Goal: Task Accomplishment & Management: Manage account settings

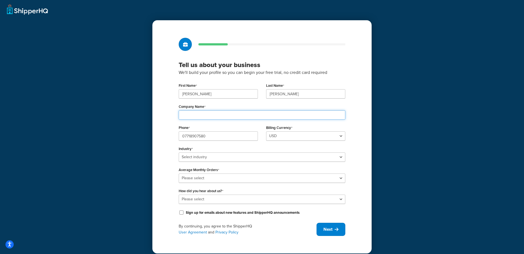
click at [200, 114] on input "Company Name" at bounding box center [262, 114] width 167 height 9
type input "Ceremony of Roses"
click at [281, 135] on select "USD" at bounding box center [305, 136] width 79 height 9
click at [192, 157] on select "Select industry Automotive Adult Agriculture Alcohol, Tobacco & CBD Arts & Craf…" at bounding box center [262, 157] width 167 height 9
select select "7"
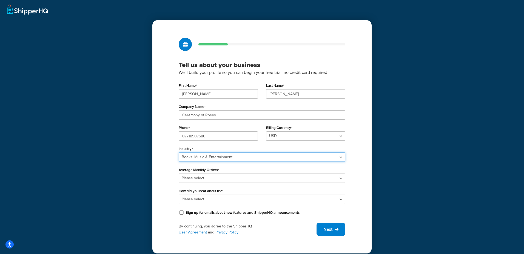
click at [179, 153] on select "Select industry Automotive Adult Agriculture Alcohol, Tobacco & CBD Arts & Craf…" at bounding box center [262, 157] width 167 height 9
click at [216, 178] on select "Please select 0-500 501-1,000 1,001-10,000 10,001-20,000 Over 20,000" at bounding box center [262, 178] width 167 height 9
select select "5"
click at [179, 174] on select "Please select 0-500 501-1,000 1,001-10,000 10,001-20,000 Over 20,000" at bounding box center [262, 178] width 167 height 9
click at [205, 201] on select "Please select Online Search App Store or Marketplace Listing Referred by Agency…" at bounding box center [262, 199] width 167 height 9
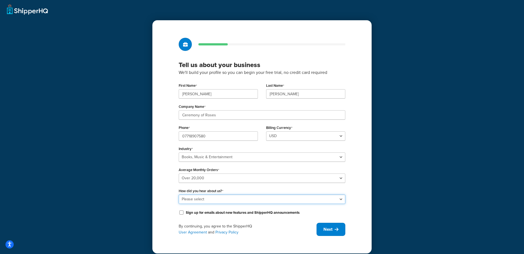
select select "1"
click at [179, 195] on select "Please select Online Search App Store or Marketplace Listing Referred by Agency…" at bounding box center [262, 199] width 167 height 9
click at [335, 232] on icon at bounding box center [337, 229] width 4 height 4
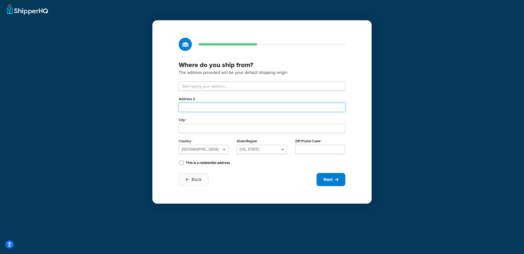
click at [196, 108] on input "Address 2" at bounding box center [262, 107] width 167 height 9
type input "The Stampings"
type input "Unit 1 Blue Ribbon Park"
type input "Coventry"
select select "1226"
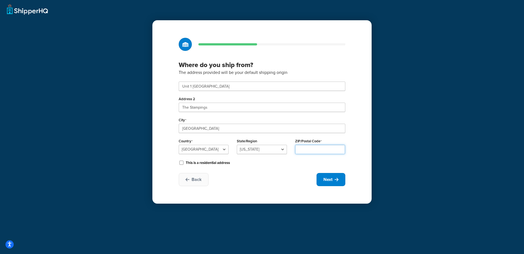
type input "CV6 5RE"
click at [335, 179] on icon at bounding box center [337, 180] width 4 height 4
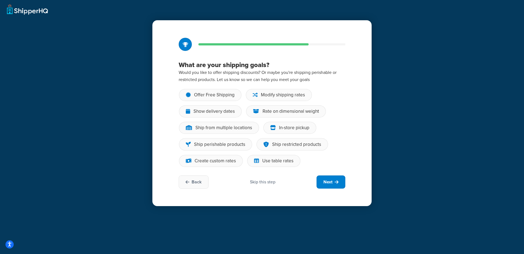
click at [269, 181] on div "Skip this step" at bounding box center [262, 182] width 25 height 6
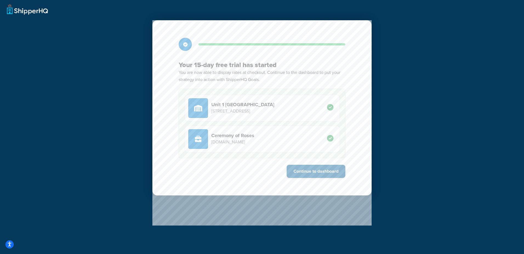
click at [315, 174] on button "Continue to dashboard" at bounding box center [316, 171] width 59 height 13
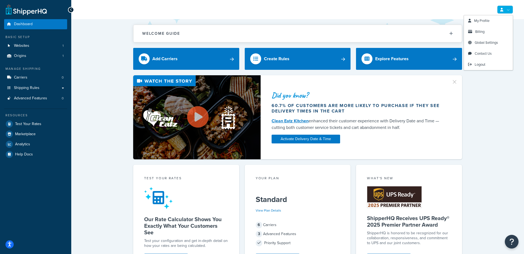
click at [500, 10] on icon at bounding box center [501, 10] width 3 height 4
click at [489, 40] on span "Global Settings" at bounding box center [486, 42] width 23 height 5
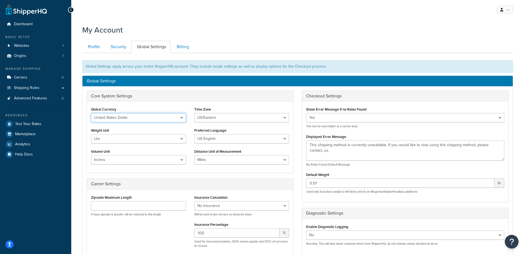
click at [129, 120] on select "United States Dollar Euro British Pound Australian Dollar Canadian Dollar Japan…" at bounding box center [138, 117] width 95 height 9
select select "GBP"
click at [91, 113] on select "United States Dollar Euro British Pound Australian Dollar Canadian Dollar Japan…" at bounding box center [138, 117] width 95 height 9
click at [229, 115] on select "[GEOGRAPHIC_DATA]/[US_STATE] [GEOGRAPHIC_DATA]/[US_STATE] [GEOGRAPHIC_DATA]/[GE…" at bounding box center [241, 117] width 95 height 9
select select "GMT"
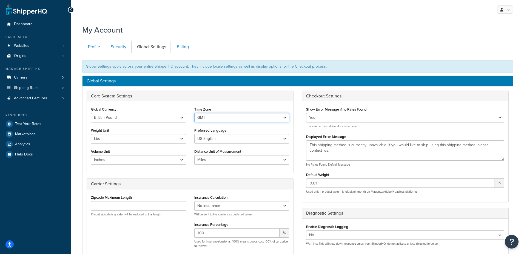
click at [194, 113] on select "[GEOGRAPHIC_DATA]/[US_STATE] [GEOGRAPHIC_DATA]/[US_STATE] [GEOGRAPHIC_DATA]/[GE…" at bounding box center [241, 117] width 95 height 9
click at [120, 136] on select "Lbs Kgs" at bounding box center [138, 138] width 95 height 9
select select "kg"
click at [91, 134] on select "Lbs Kgs" at bounding box center [138, 138] width 95 height 9
click at [219, 135] on select "US English British English" at bounding box center [241, 138] width 95 height 9
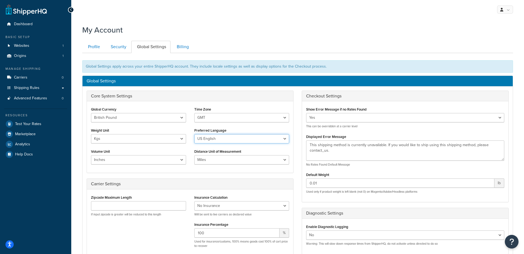
select select "en-[GEOGRAPHIC_DATA]"
click at [194, 134] on select "US English British English" at bounding box center [241, 138] width 95 height 9
click at [149, 164] on select "Inches Centimetres Feet Yards Metres" at bounding box center [138, 159] width 95 height 9
select select "m"
click at [91, 155] on select "Inches Centimetres Feet Yards Metres" at bounding box center [138, 159] width 95 height 9
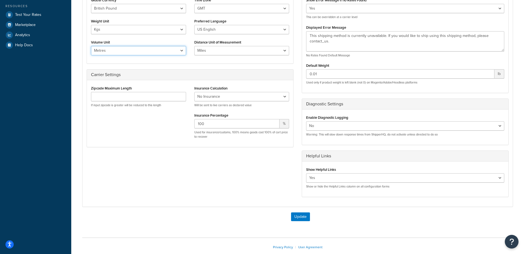
scroll to position [139, 0]
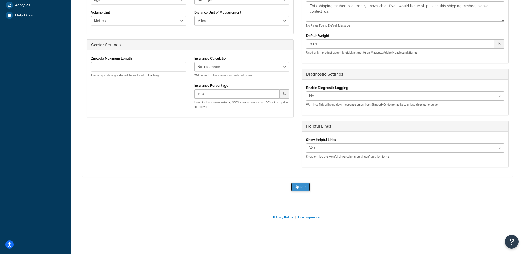
click at [301, 187] on button "Update" at bounding box center [300, 187] width 19 height 9
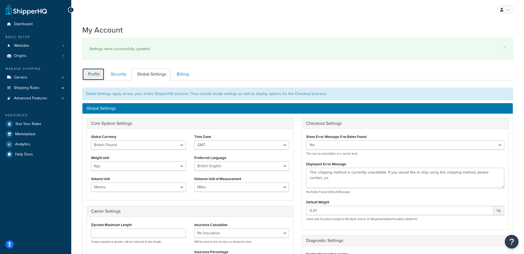
click at [98, 78] on link "Profile" at bounding box center [93, 74] width 22 height 12
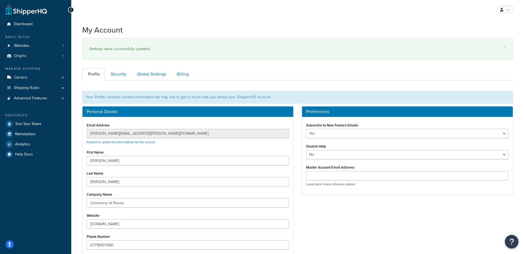
scroll to position [81, 0]
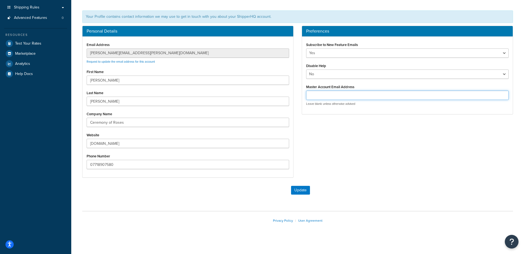
click at [408, 96] on input "Master Account Email Address" at bounding box center [407, 95] width 203 height 9
type input "[DOMAIN_NAME][EMAIL_ADDRESS][DOMAIN_NAME]"
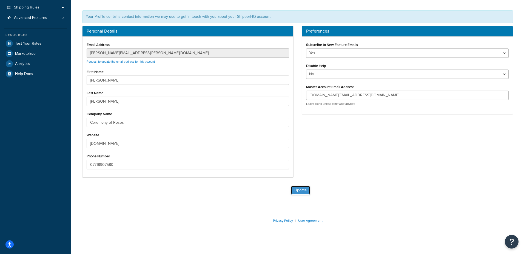
click at [298, 188] on button "Update" at bounding box center [300, 190] width 19 height 9
